Goal: Check status: Check status

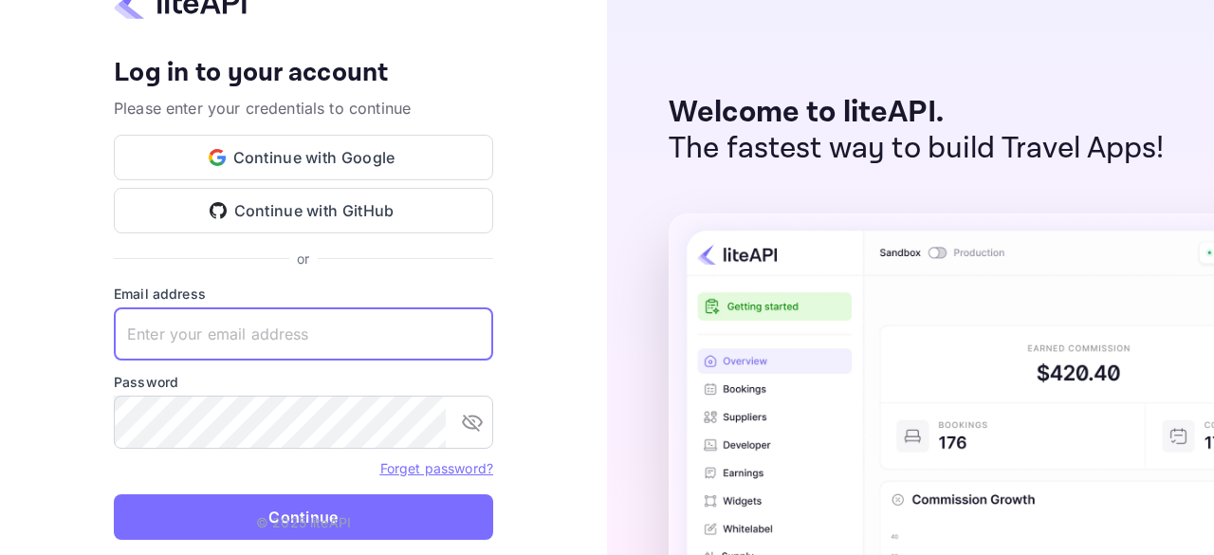
type input "[EMAIL_ADDRESS][DOMAIN_NAME]"
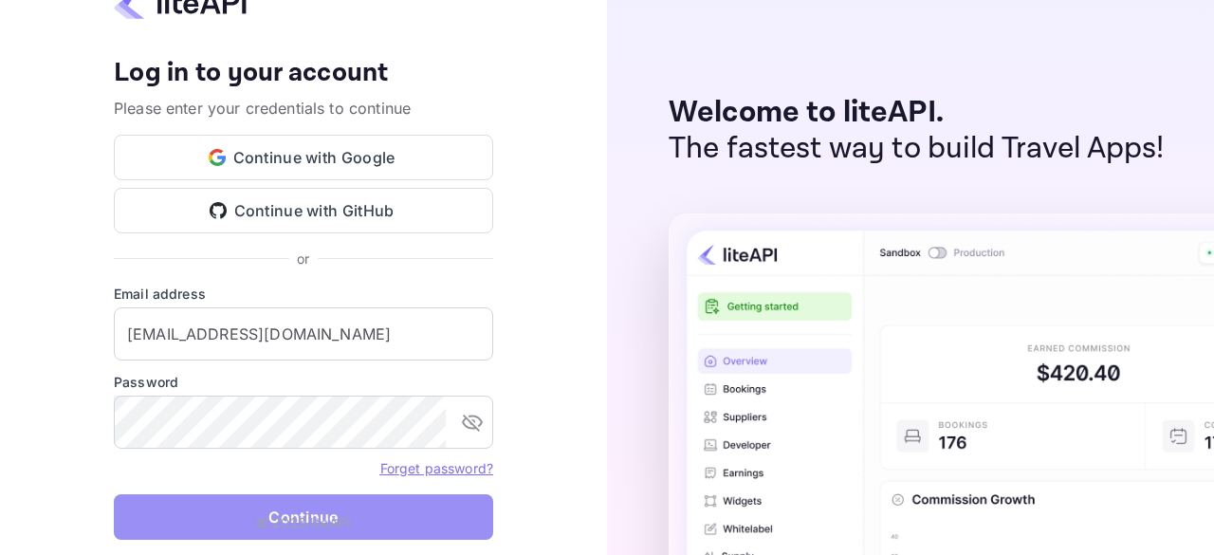
click at [336, 511] on button "Continue" at bounding box center [303, 517] width 379 height 46
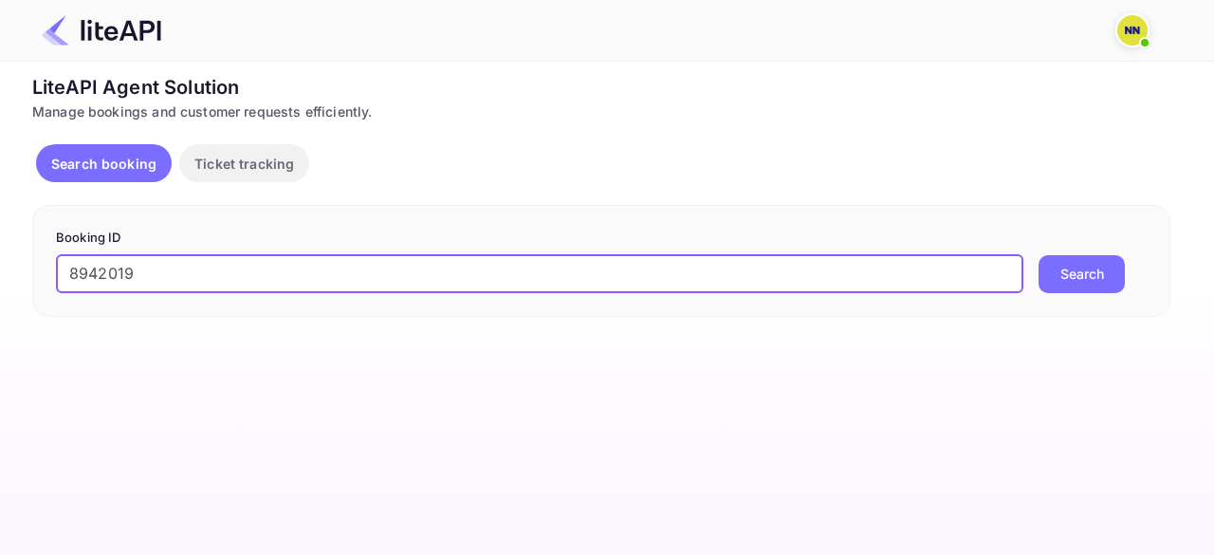
type input "8942019"
click at [1076, 280] on button "Search" at bounding box center [1082, 274] width 86 height 38
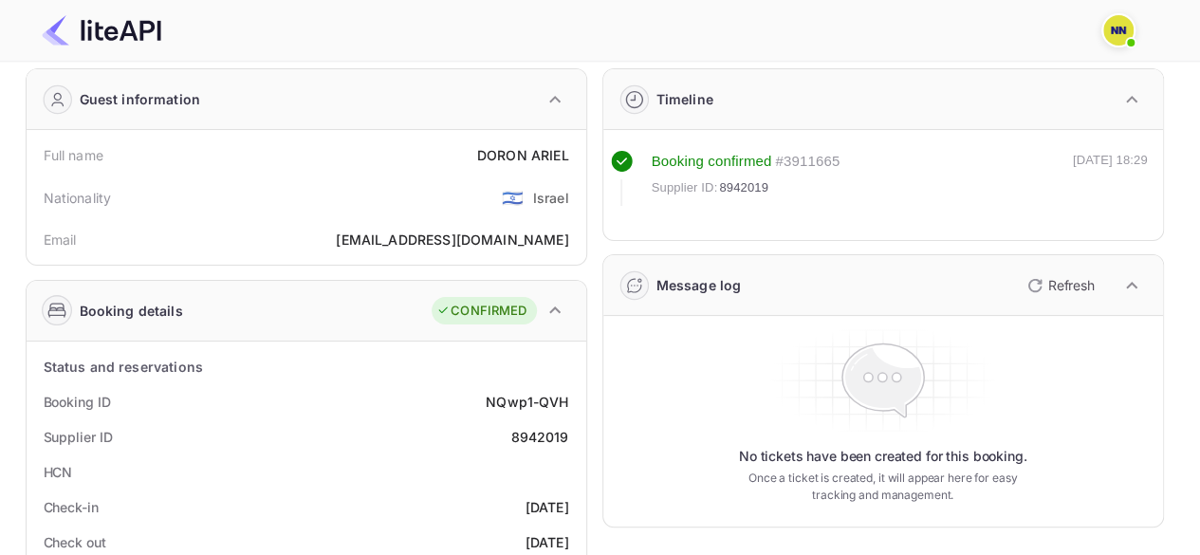
scroll to position [285, 0]
